Goal: Transaction & Acquisition: Purchase product/service

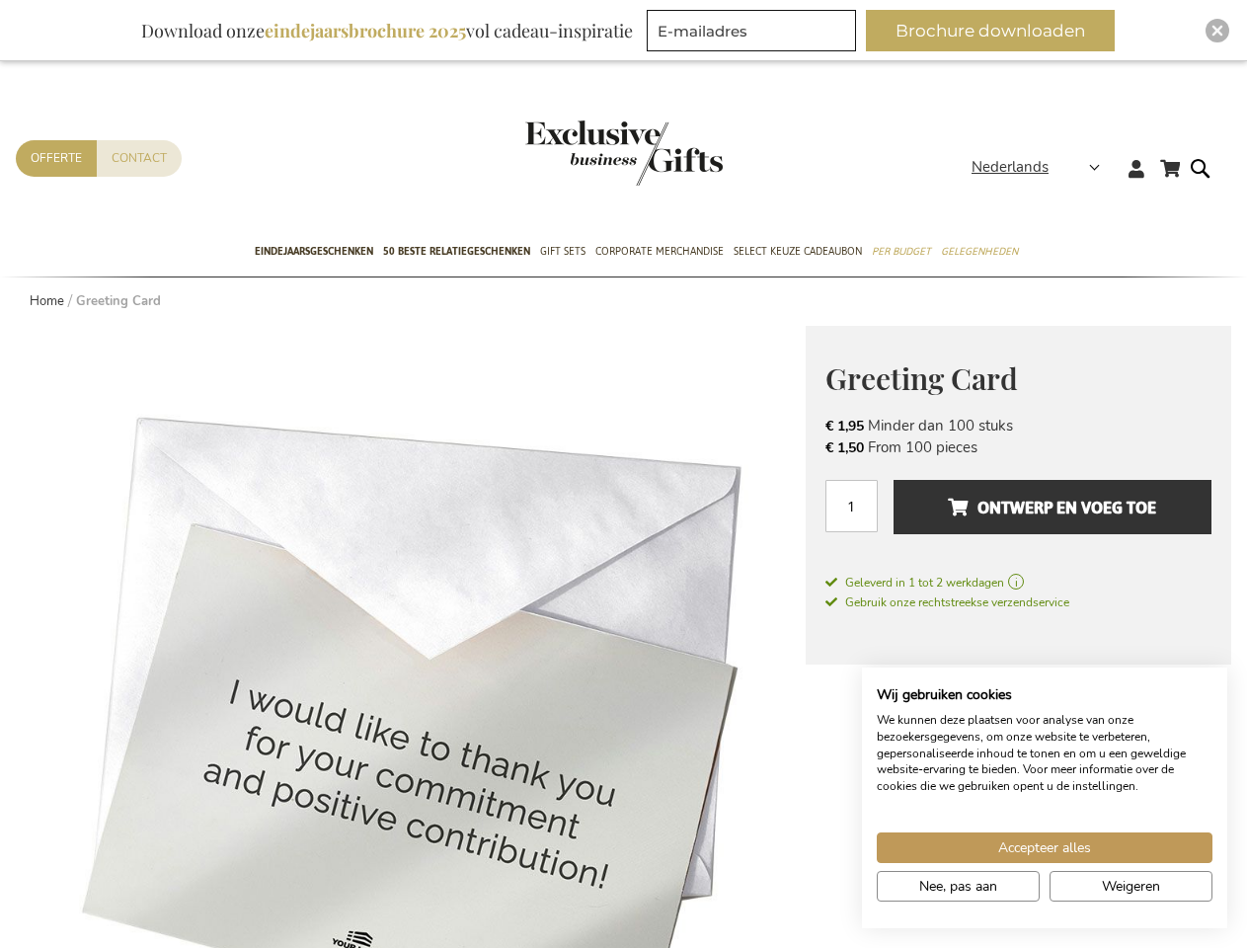
click at [1042, 167] on span "Nederlands" at bounding box center [1010, 167] width 77 height 23
click at [0, 0] on link "[GEOGRAPHIC_DATA]" at bounding box center [0, 0] width 0 height 0
click at [1018, 517] on span "Ontwerp en voeg toe" at bounding box center [1052, 508] width 208 height 32
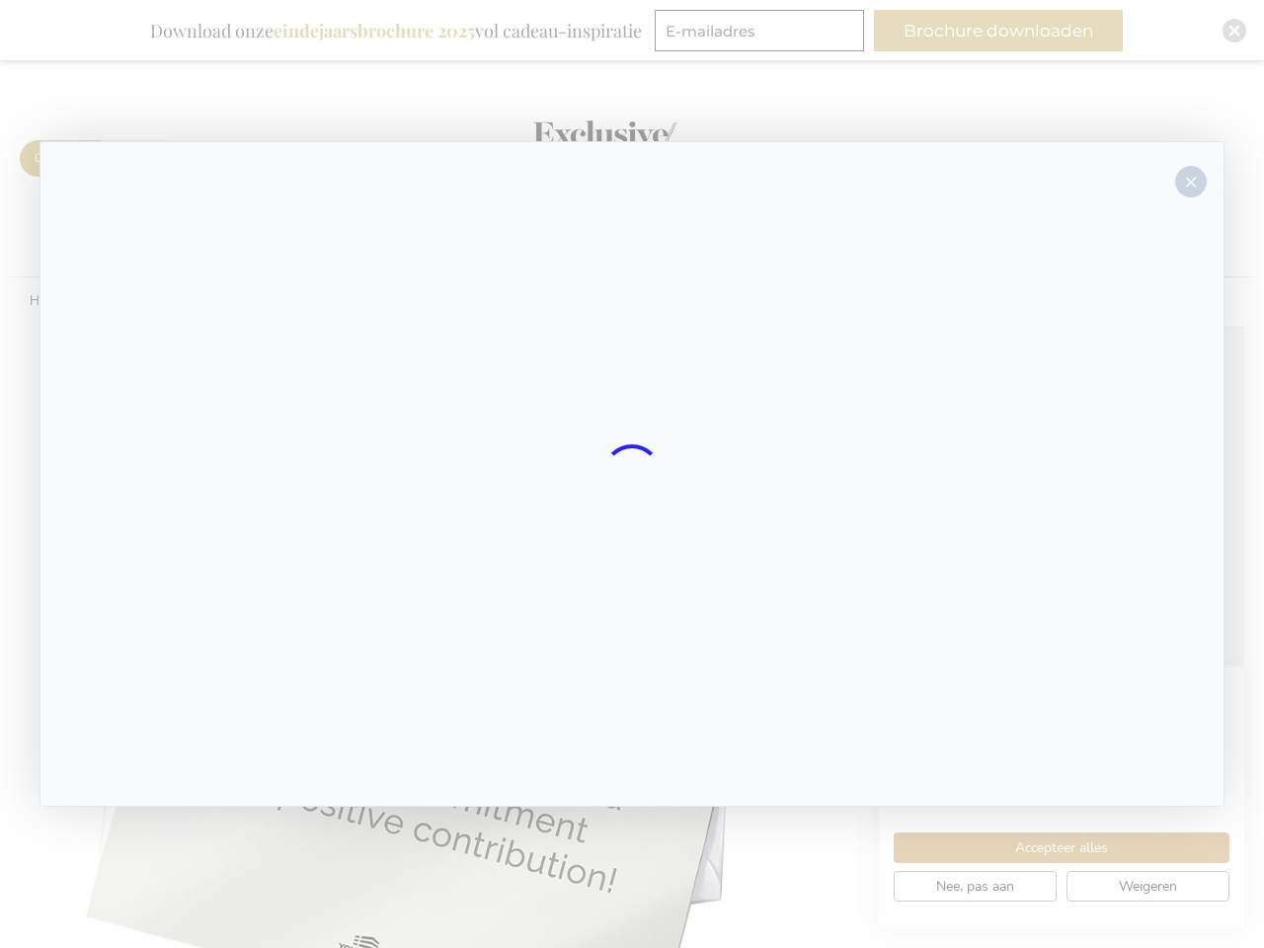
click at [1053, 507] on div at bounding box center [632, 474] width 1185 height 666
click at [999, 31] on div at bounding box center [632, 474] width 1264 height 948
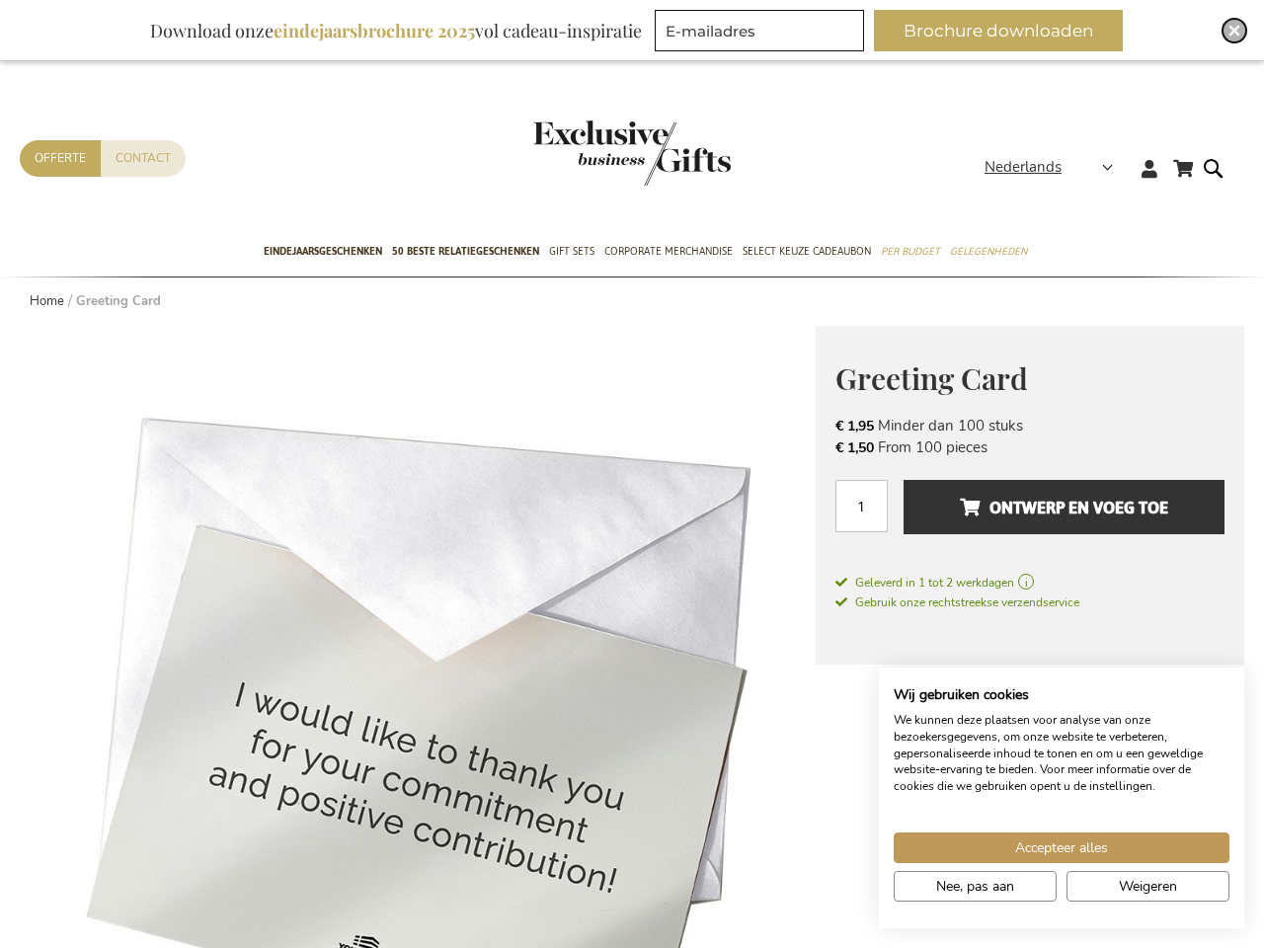
click at [1229, 31] on img "Close" at bounding box center [1235, 31] width 12 height 12
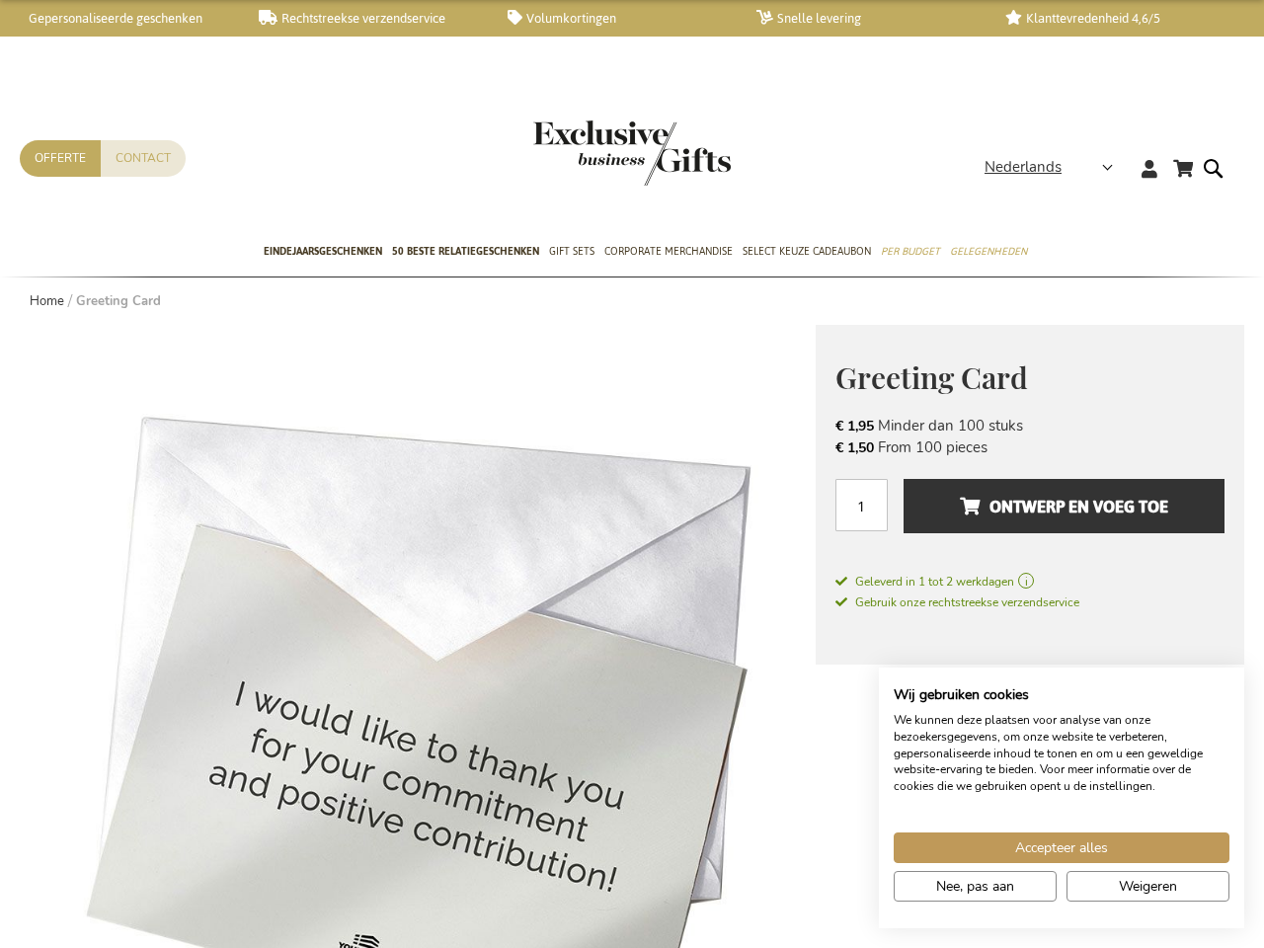
click at [1045, 847] on span "Accepteer alles" at bounding box center [1061, 848] width 93 height 21
